Goal: Information Seeking & Learning: Learn about a topic

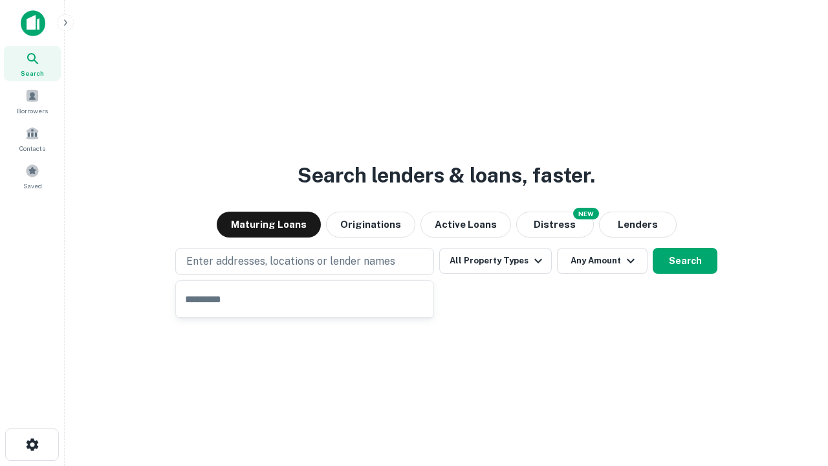
type input "**********"
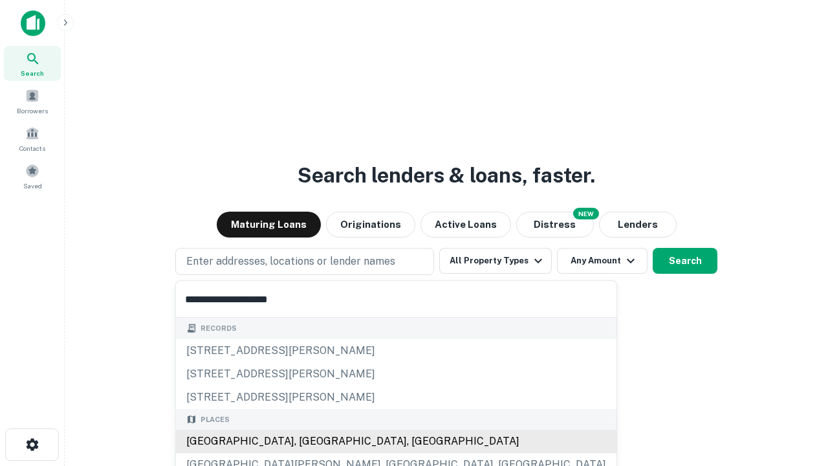
click at [309, 441] on div "[GEOGRAPHIC_DATA], [GEOGRAPHIC_DATA], [GEOGRAPHIC_DATA]" at bounding box center [396, 440] width 440 height 23
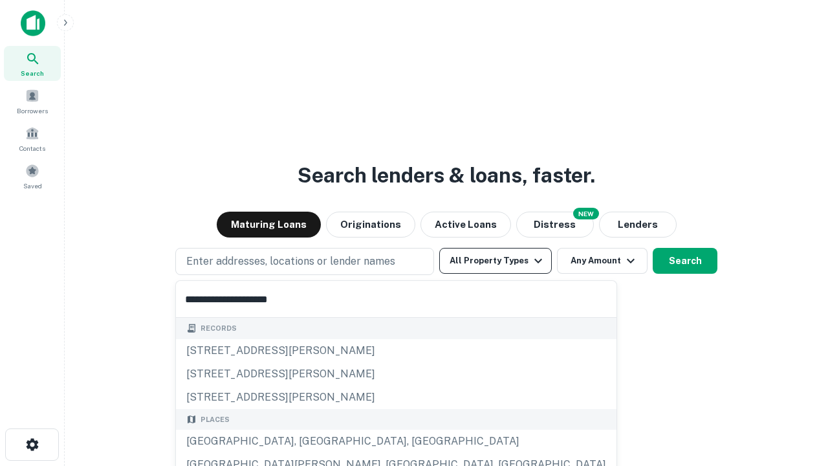
click at [495, 261] on button "All Property Types" at bounding box center [495, 261] width 113 height 26
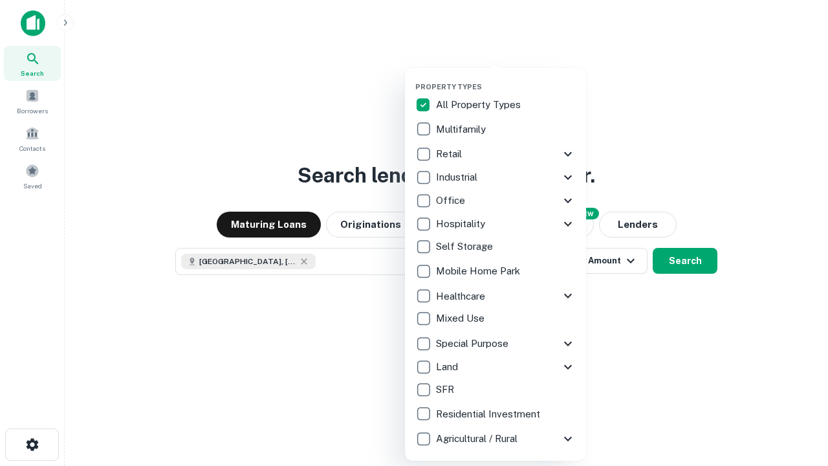
click at [506, 78] on button "button" at bounding box center [505, 78] width 181 height 1
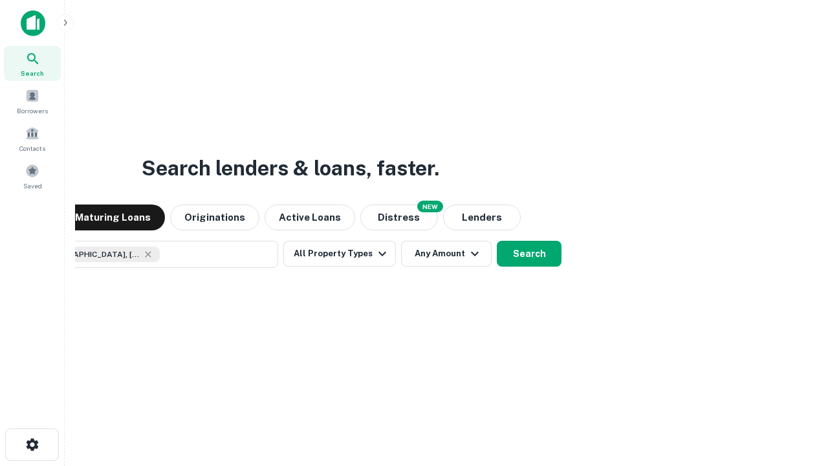
scroll to position [21, 0]
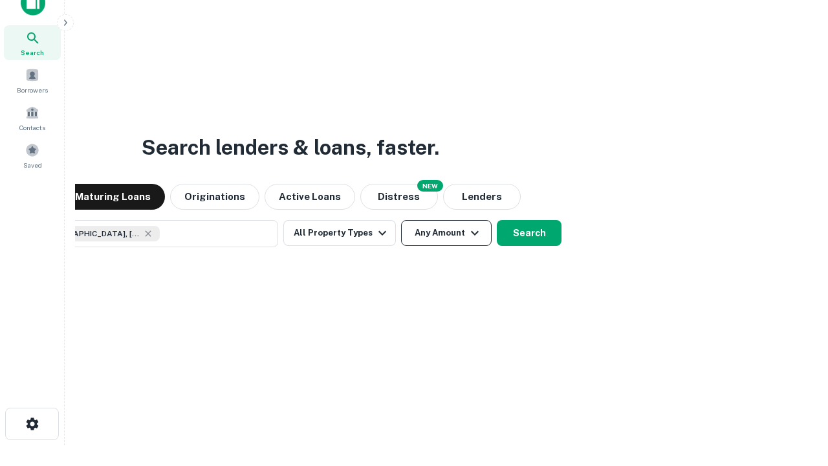
click at [401, 220] on button "Any Amount" at bounding box center [446, 233] width 91 height 26
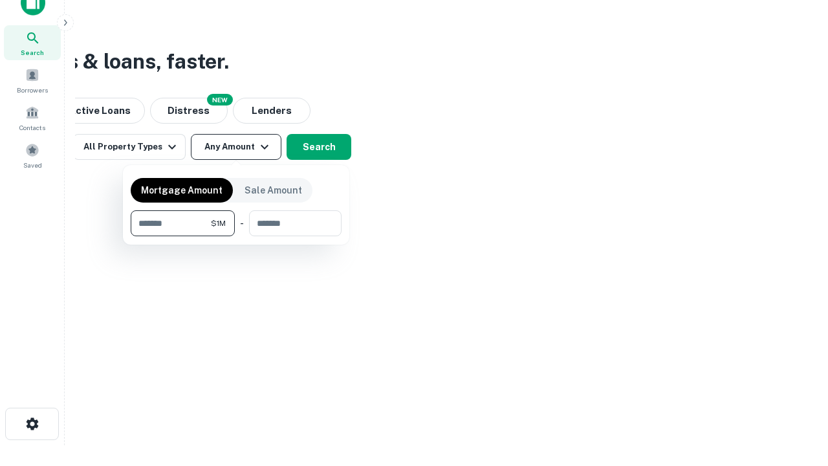
type input "*******"
click at [236, 236] on button "button" at bounding box center [236, 236] width 211 height 1
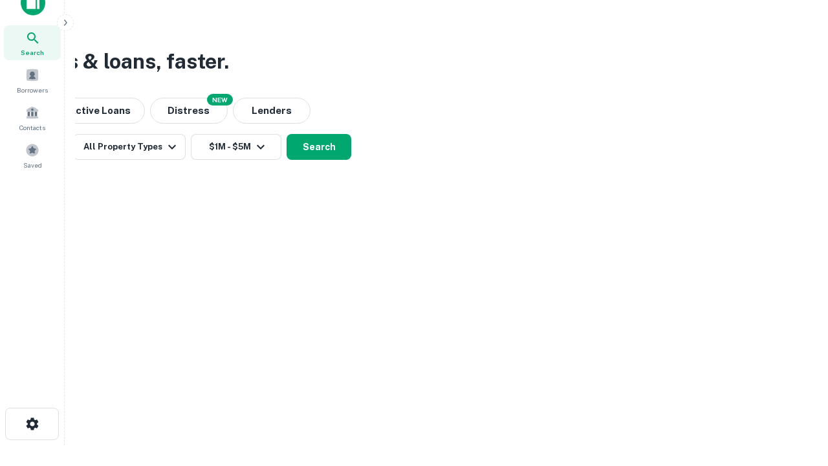
scroll to position [21, 0]
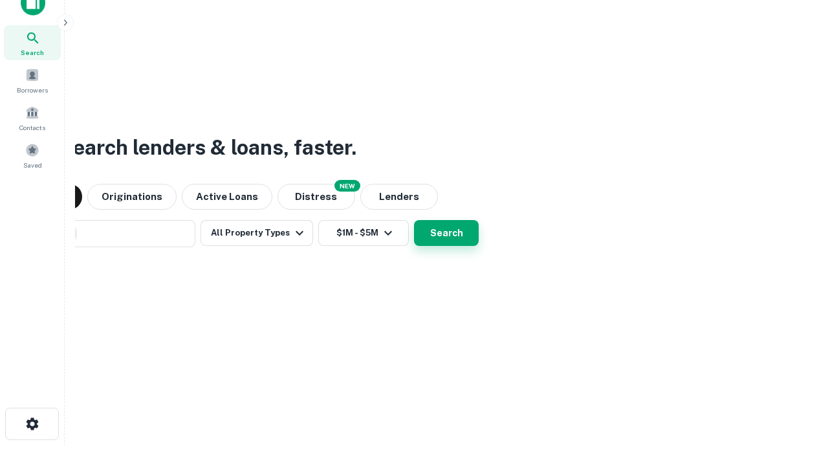
click at [414, 220] on button "Search" at bounding box center [446, 233] width 65 height 26
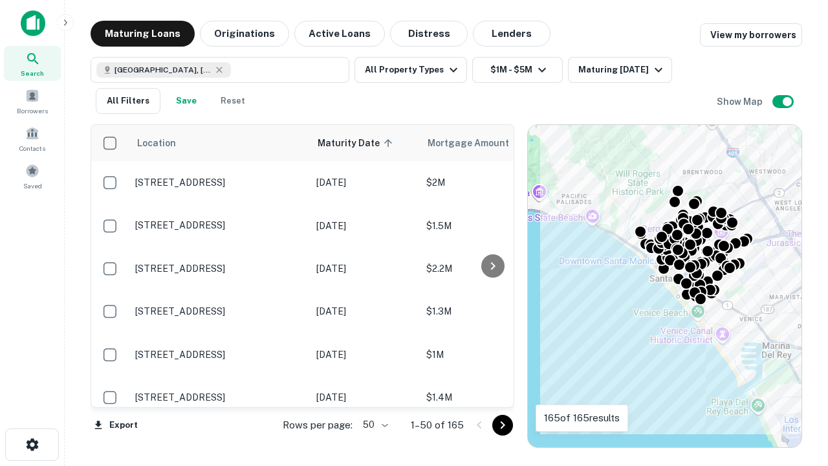
click at [373, 424] on body "Search Borrowers Contacts Saved Maturing Loans Originations Active Loans Distre…" at bounding box center [414, 233] width 828 height 466
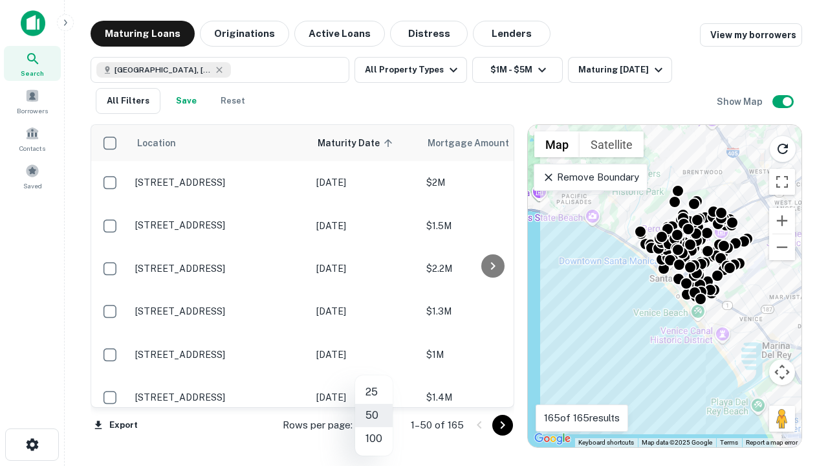
click at [374, 392] on li "25" at bounding box center [374, 391] width 38 height 23
